Goal: Task Accomplishment & Management: Manage account settings

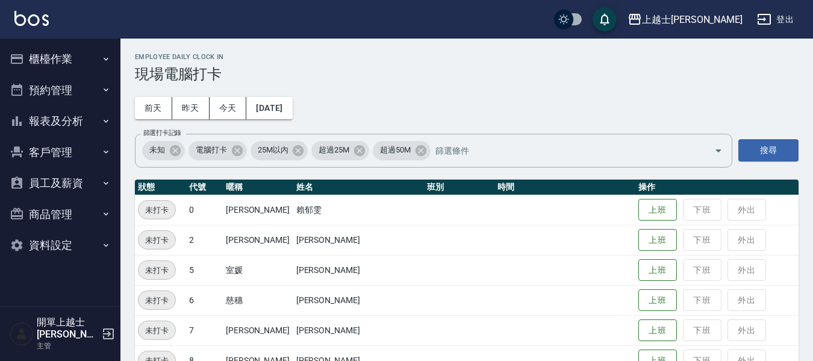
scroll to position [181, 0]
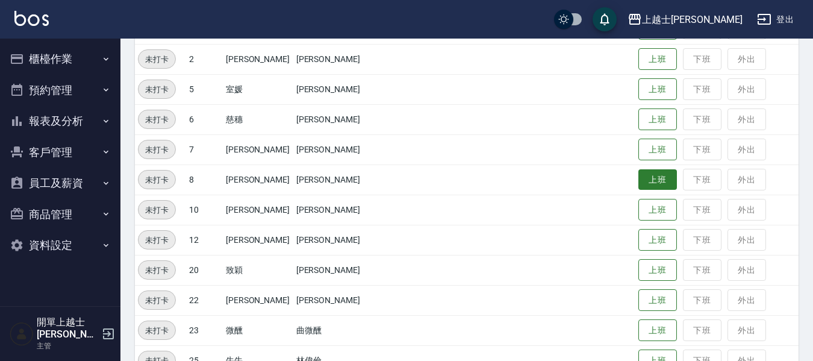
click at [638, 181] on button "上班" at bounding box center [657, 179] width 39 height 21
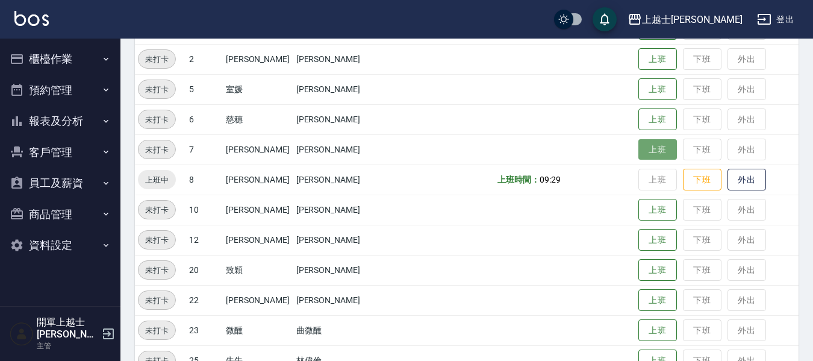
click at [638, 151] on button "上班" at bounding box center [657, 149] width 39 height 21
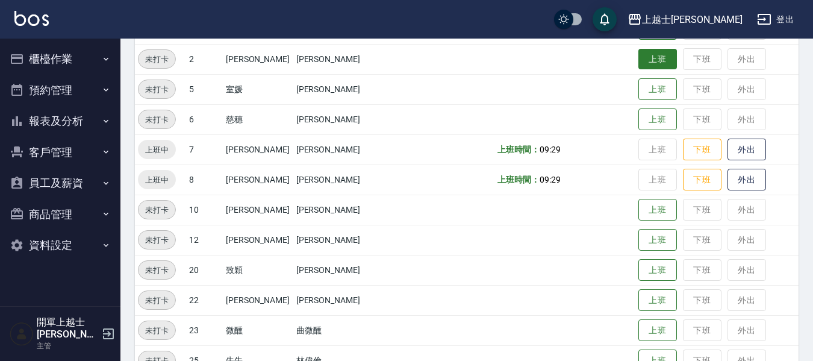
click at [641, 57] on button "上班" at bounding box center [657, 59] width 39 height 21
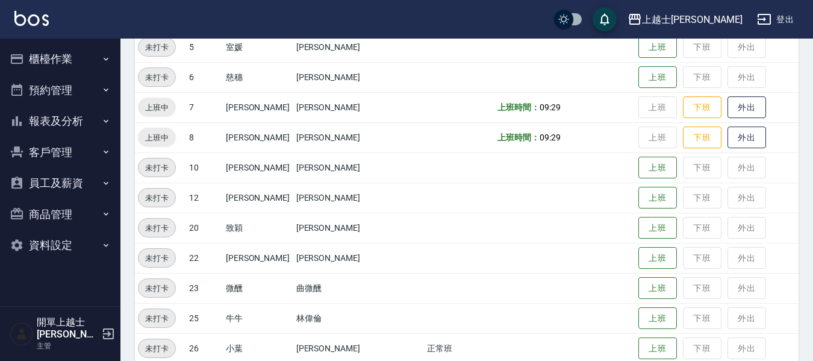
scroll to position [241, 0]
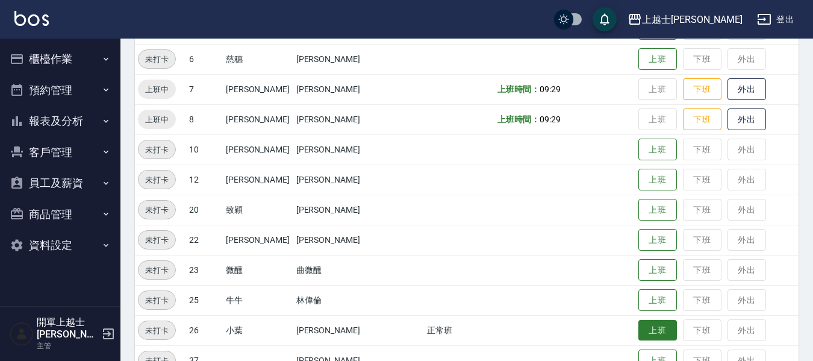
click at [638, 328] on button "上班" at bounding box center [657, 330] width 39 height 21
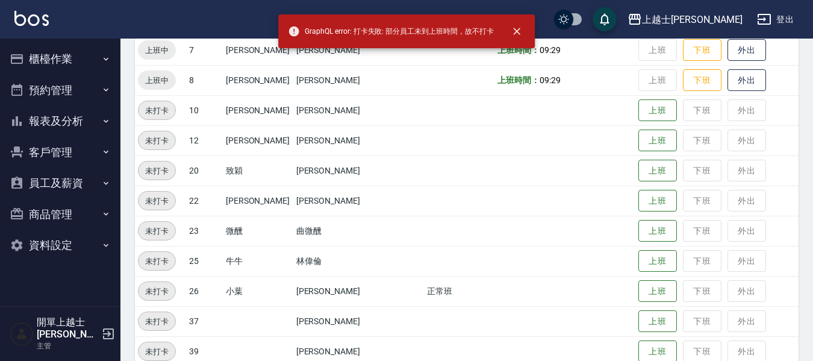
scroll to position [301, 0]
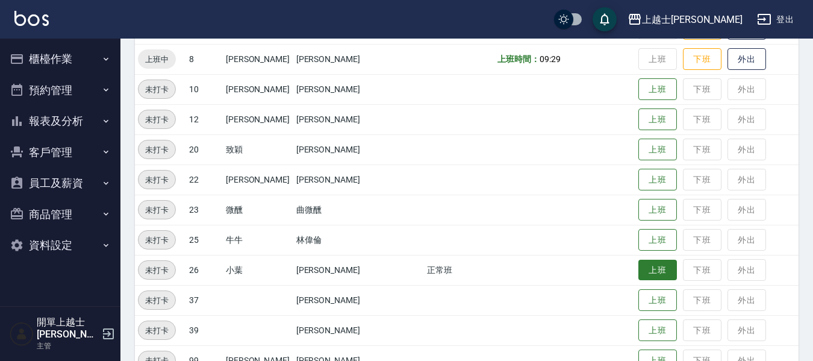
click at [638, 270] on button "上班" at bounding box center [657, 269] width 39 height 21
click at [639, 270] on button "上班" at bounding box center [657, 269] width 39 height 21
click at [63, 59] on button "櫃檯作業" at bounding box center [60, 58] width 111 height 31
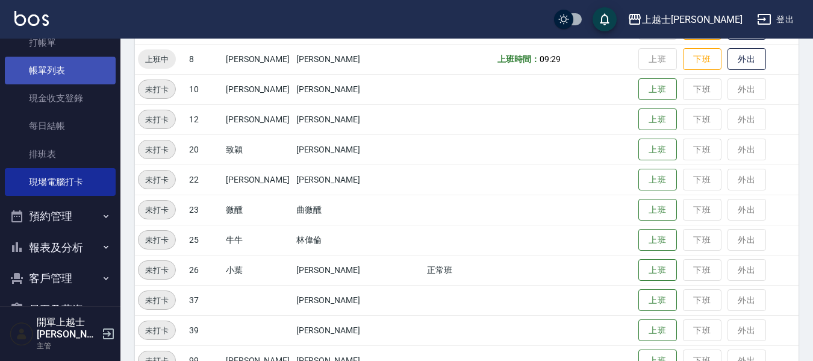
scroll to position [135, 0]
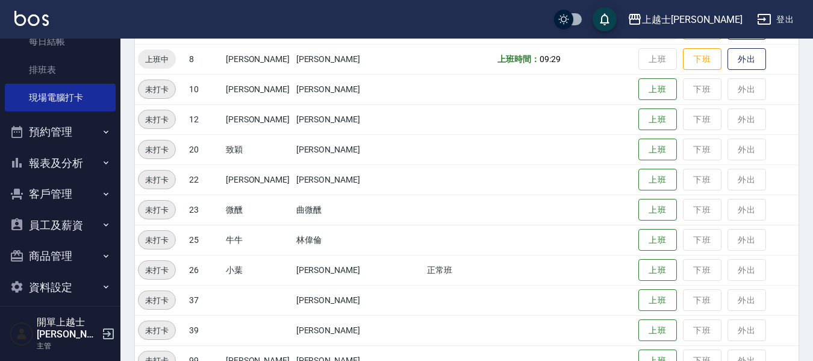
click at [60, 167] on button "報表及分析" at bounding box center [60, 162] width 111 height 31
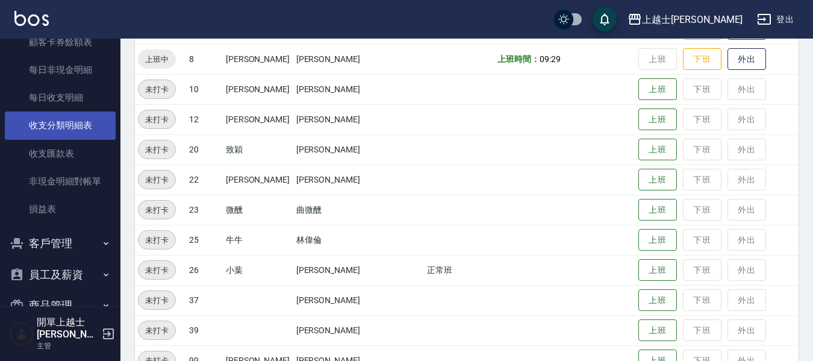
scroll to position [952, 0]
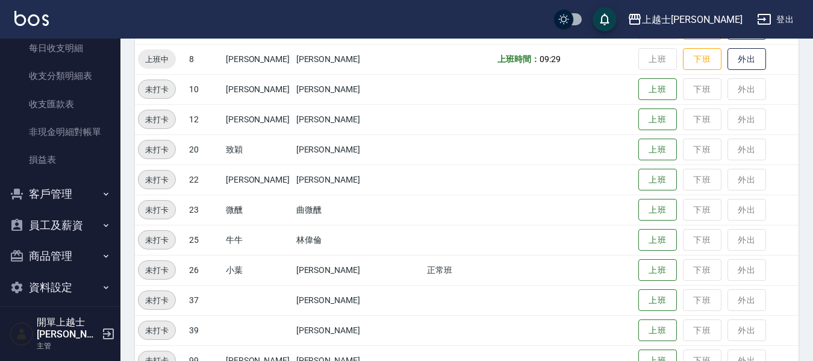
click at [71, 221] on button "員工及薪資" at bounding box center [60, 224] width 111 height 31
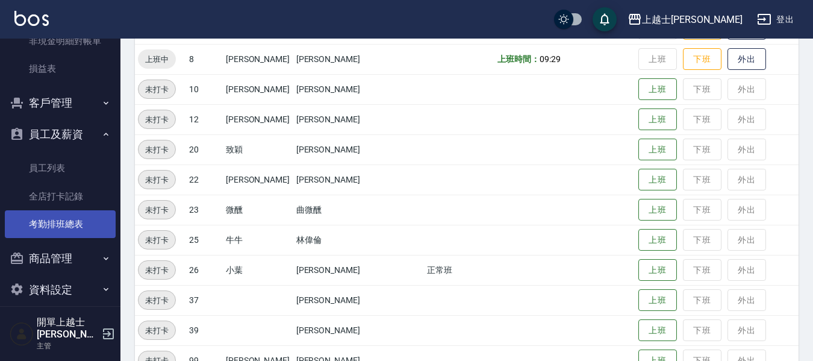
scroll to position [1045, 0]
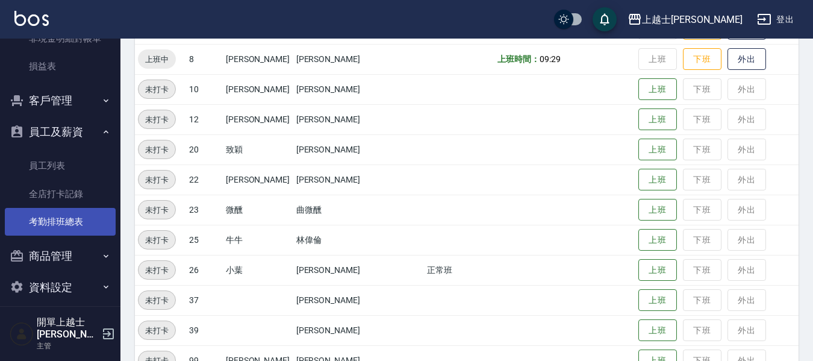
click at [87, 220] on link "考勤排班總表" at bounding box center [60, 222] width 111 height 28
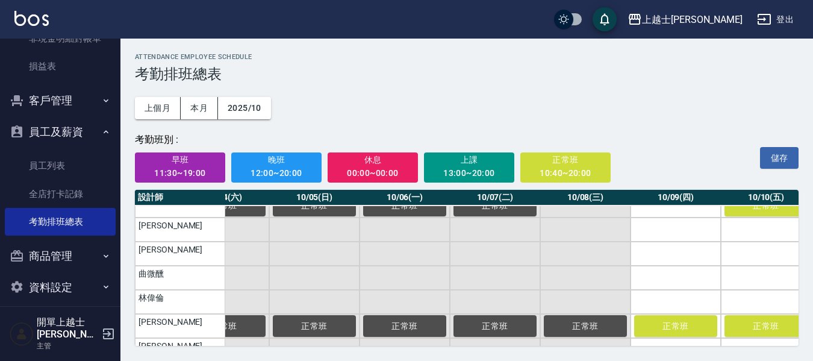
scroll to position [181, 399]
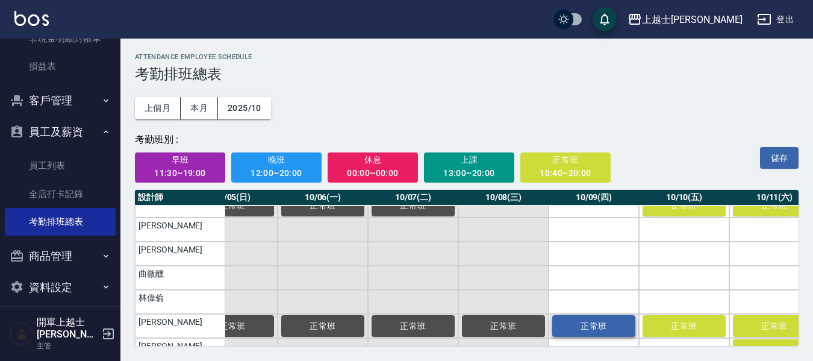
click at [610, 329] on span "正常班" at bounding box center [593, 326] width 60 height 10
click at [780, 160] on button "儲存" at bounding box center [779, 158] width 39 height 22
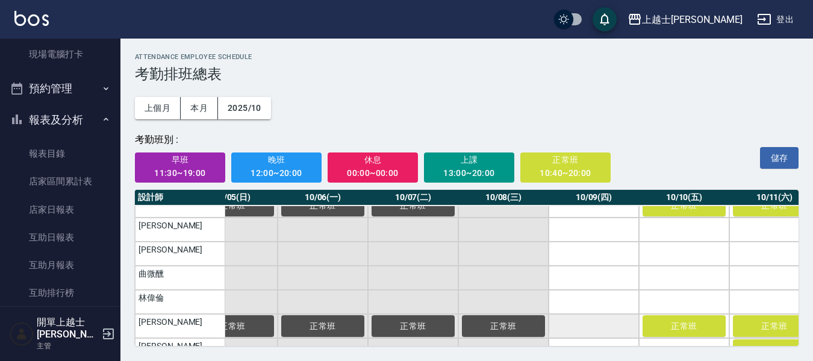
scroll to position [0, 0]
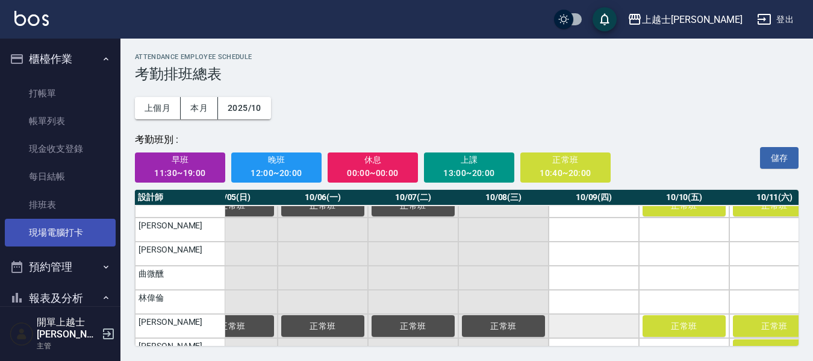
click at [67, 227] on link "現場電腦打卡" at bounding box center [60, 233] width 111 height 28
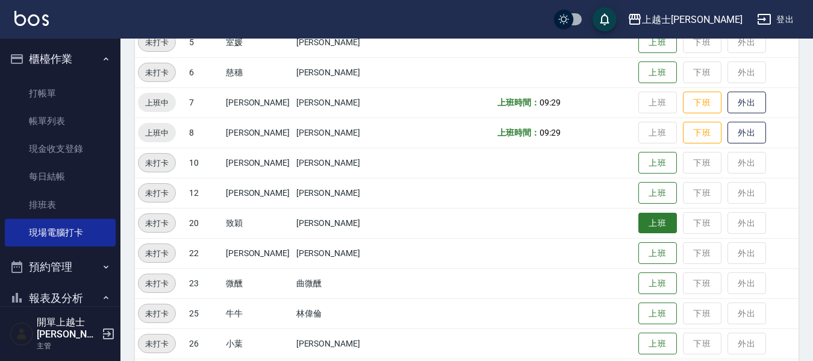
scroll to position [241, 0]
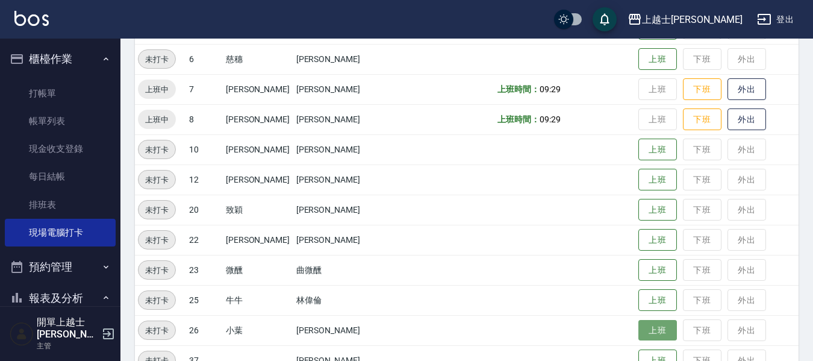
click at [638, 337] on button "上班" at bounding box center [657, 330] width 39 height 21
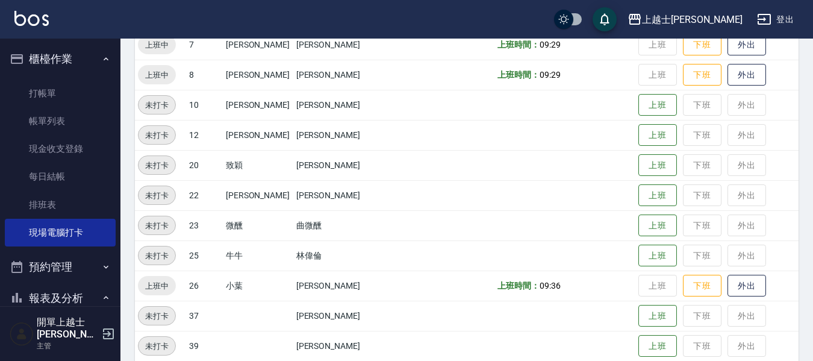
scroll to position [301, 0]
